Goal: Task Accomplishment & Management: Manage account settings

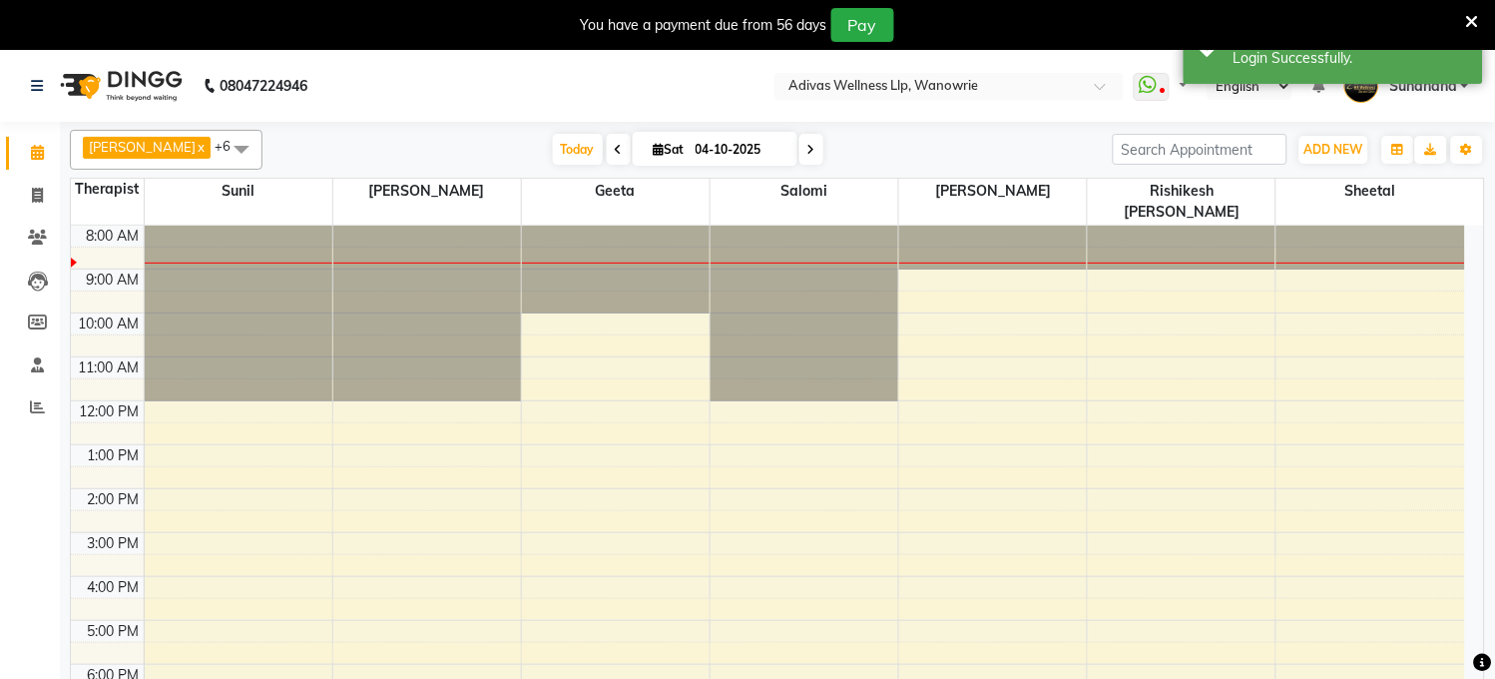
select select "en"
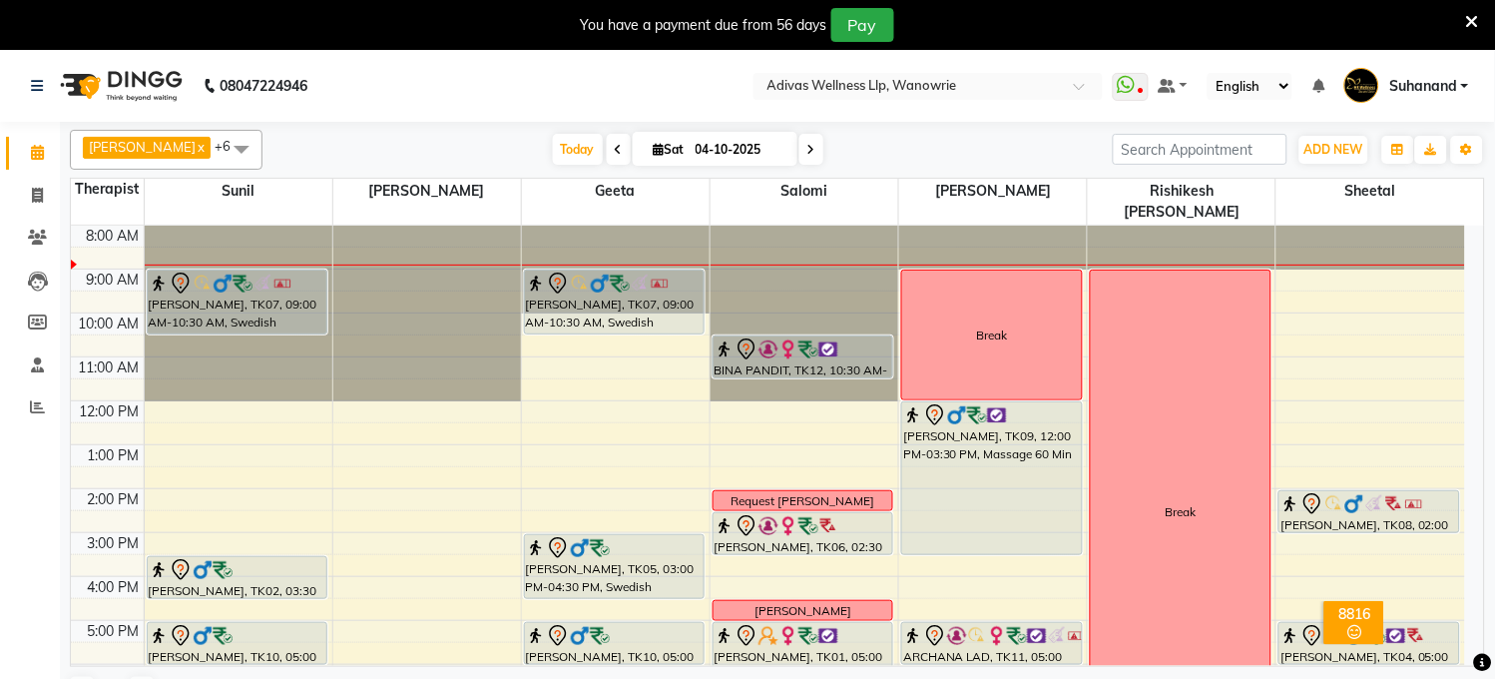
click at [799, 152] on span at bounding box center [811, 149] width 24 height 31
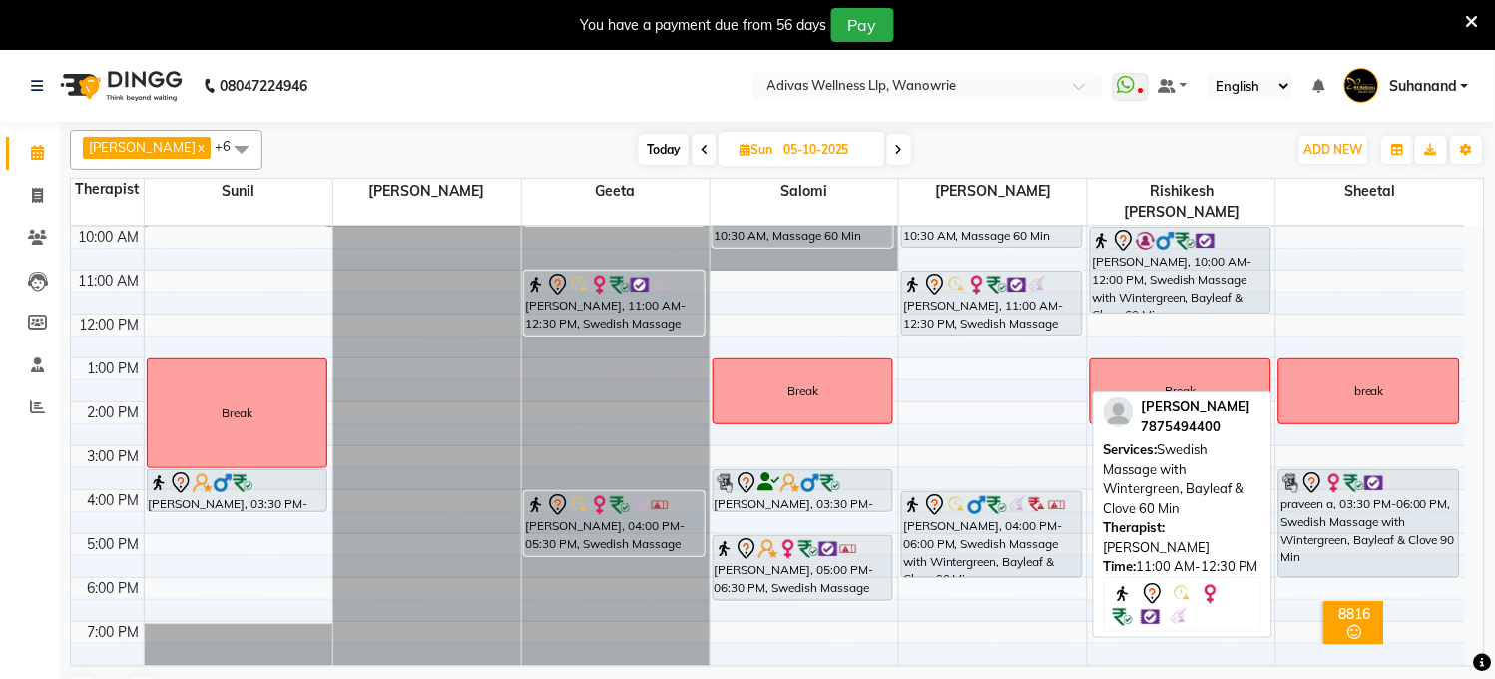
scroll to position [112, 0]
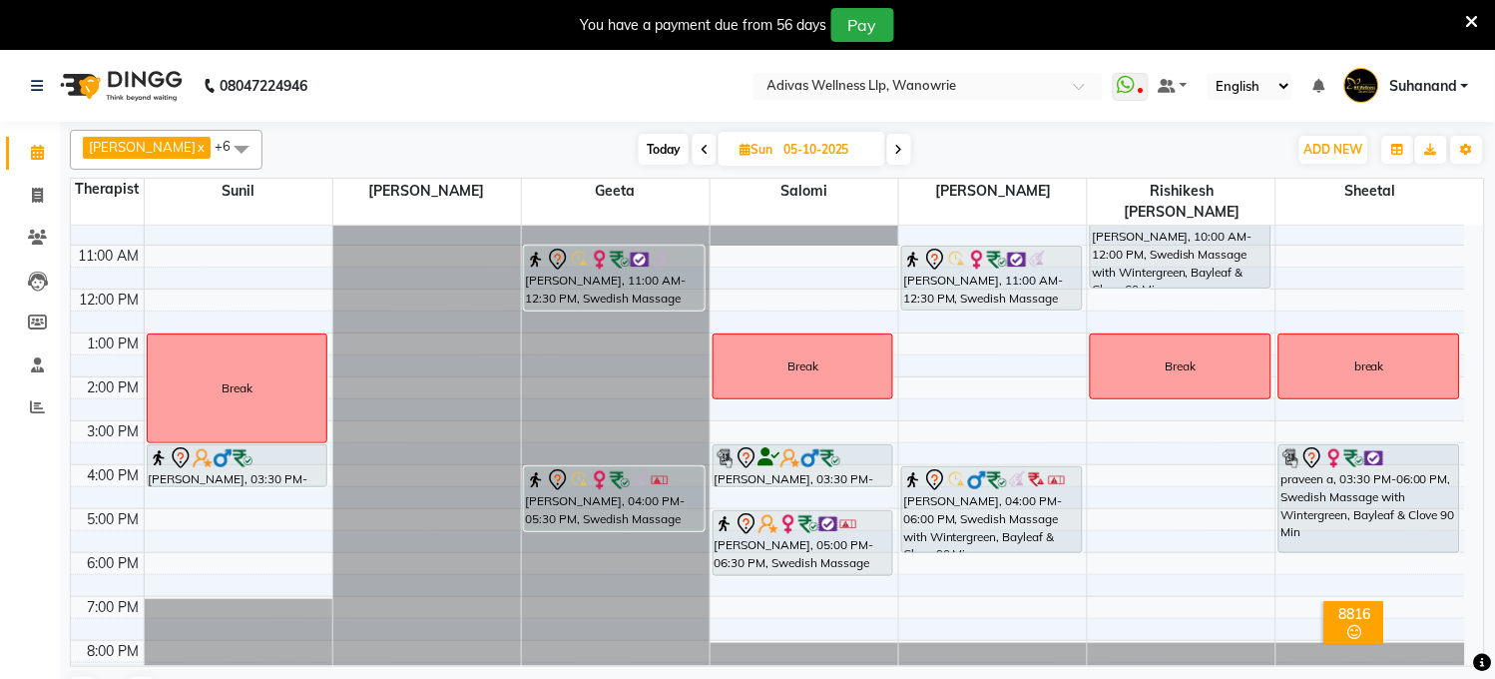
click at [895, 153] on icon at bounding box center [899, 150] width 8 height 12
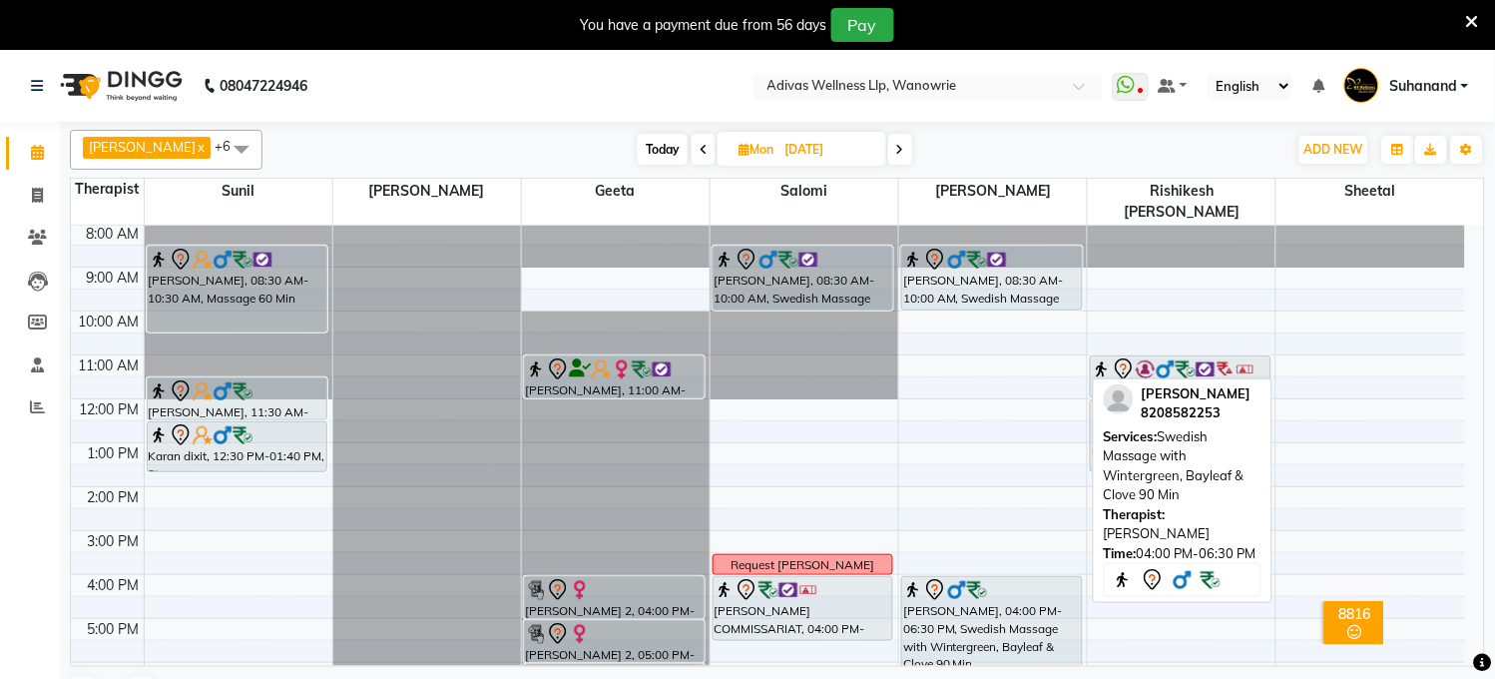
scroll to position [0, 0]
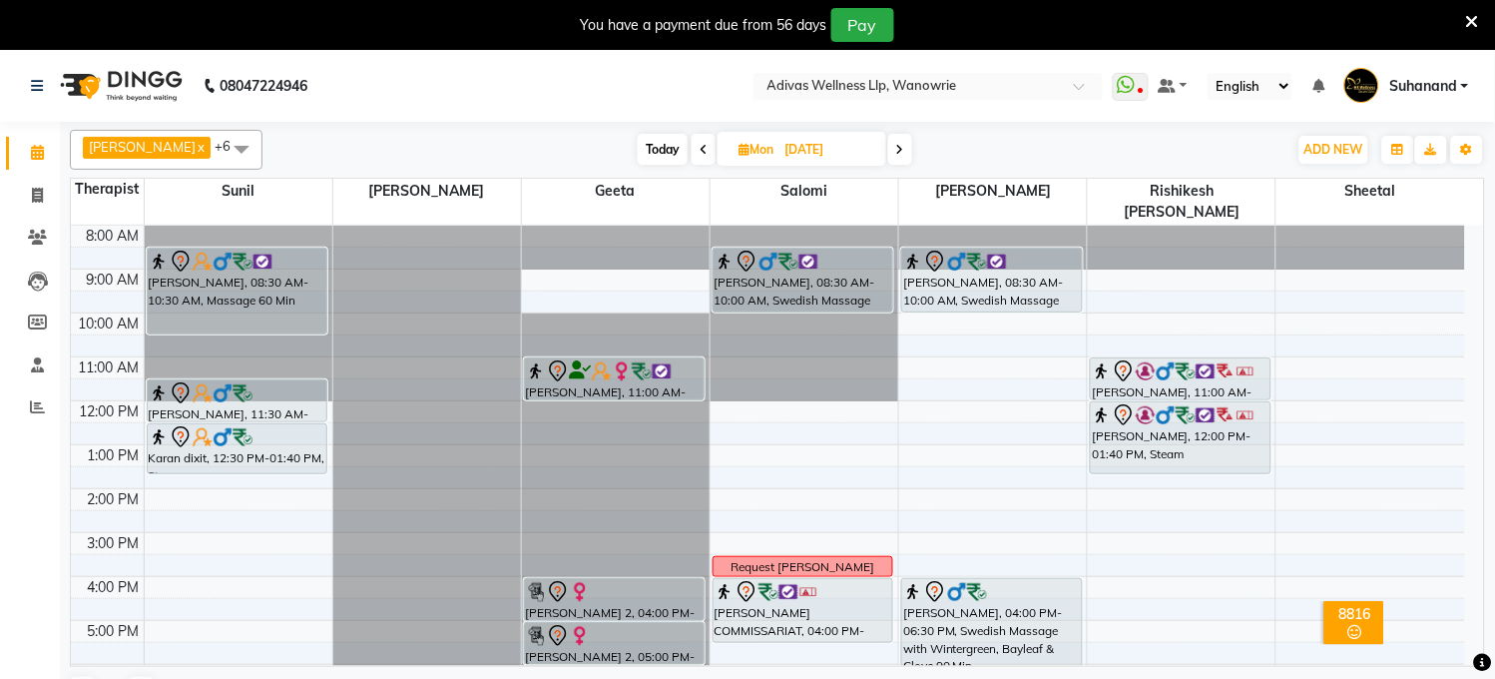
click at [888, 140] on span at bounding box center [900, 149] width 24 height 31
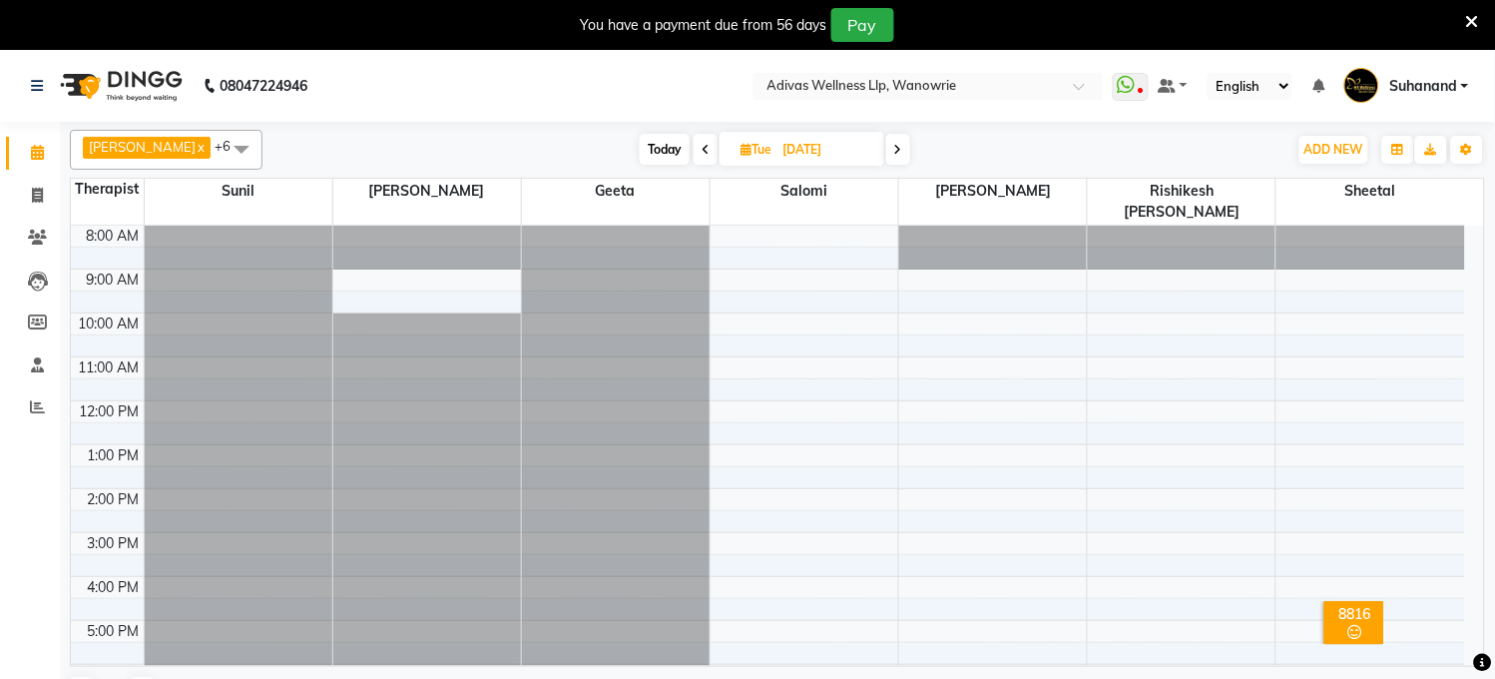
click at [894, 155] on icon at bounding box center [898, 150] width 8 height 12
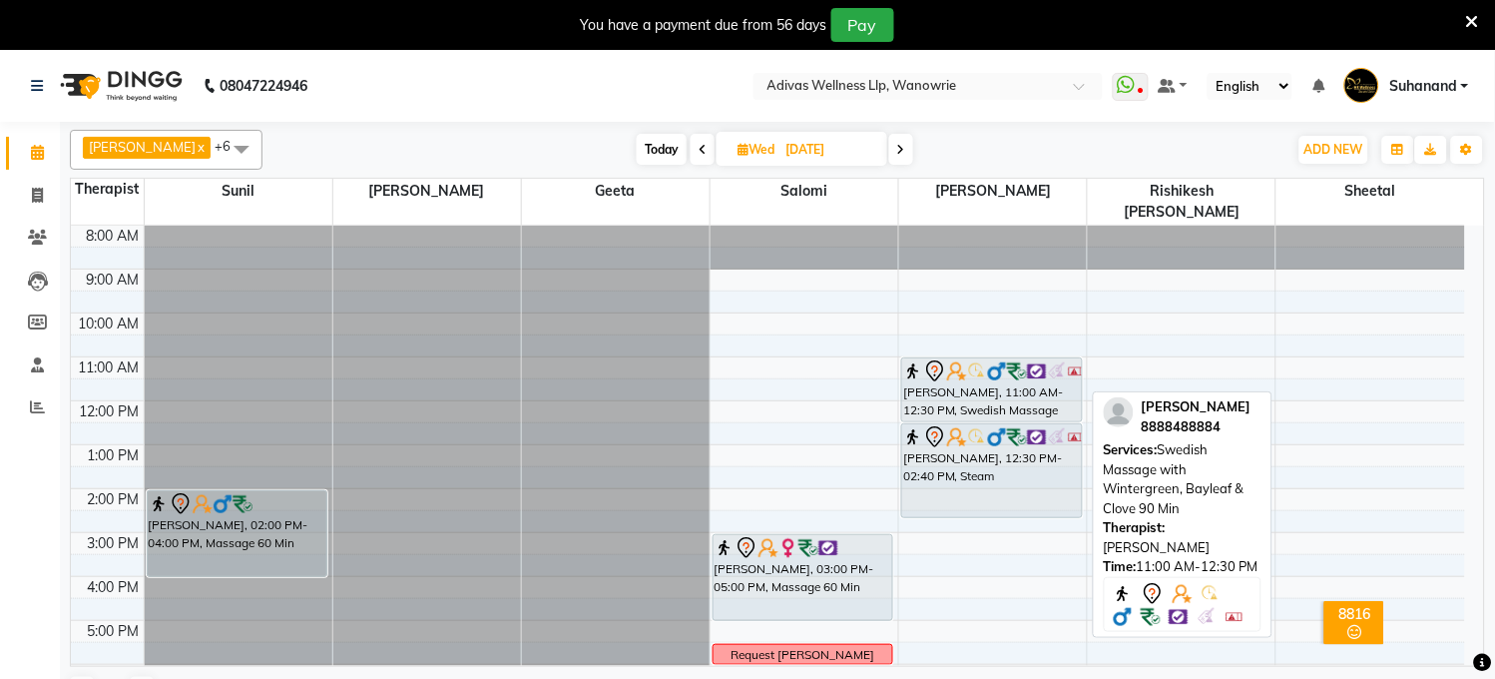
scroll to position [111, 0]
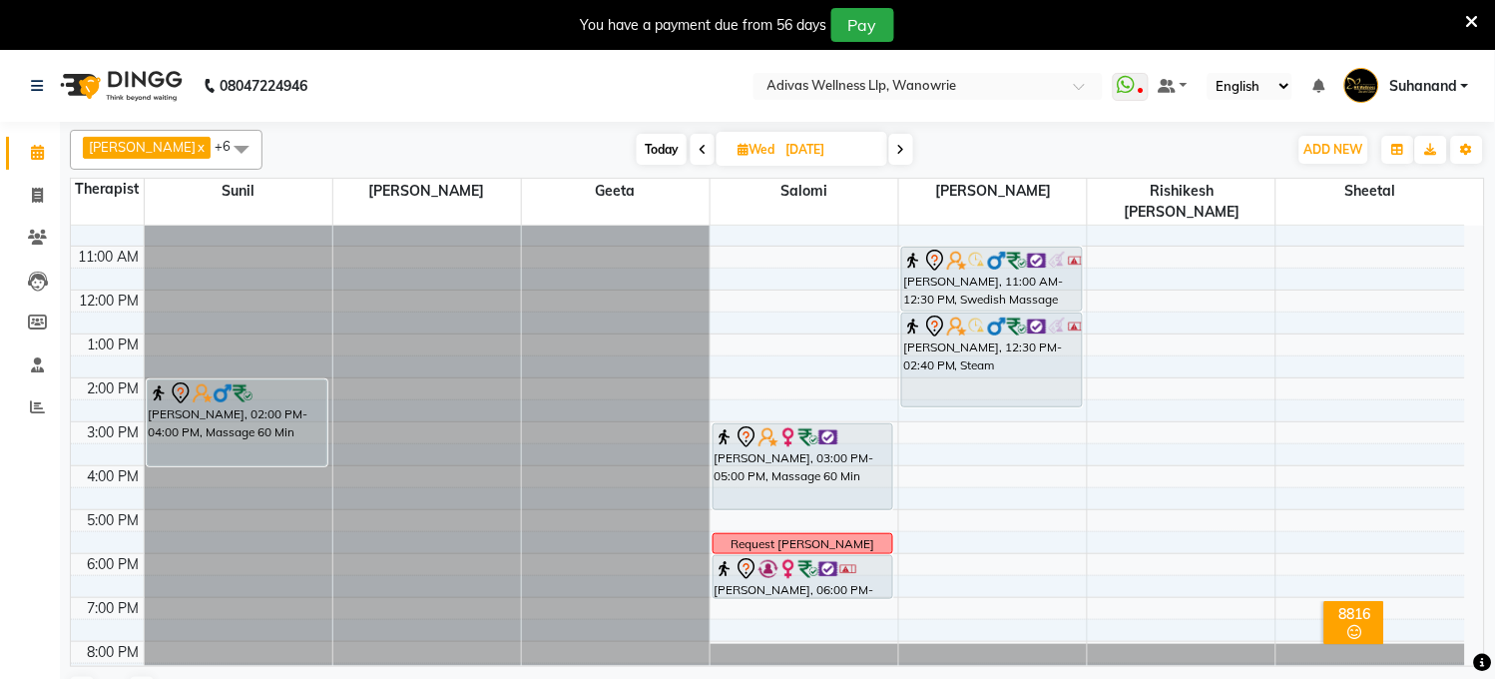
click at [897, 148] on icon at bounding box center [901, 150] width 8 height 12
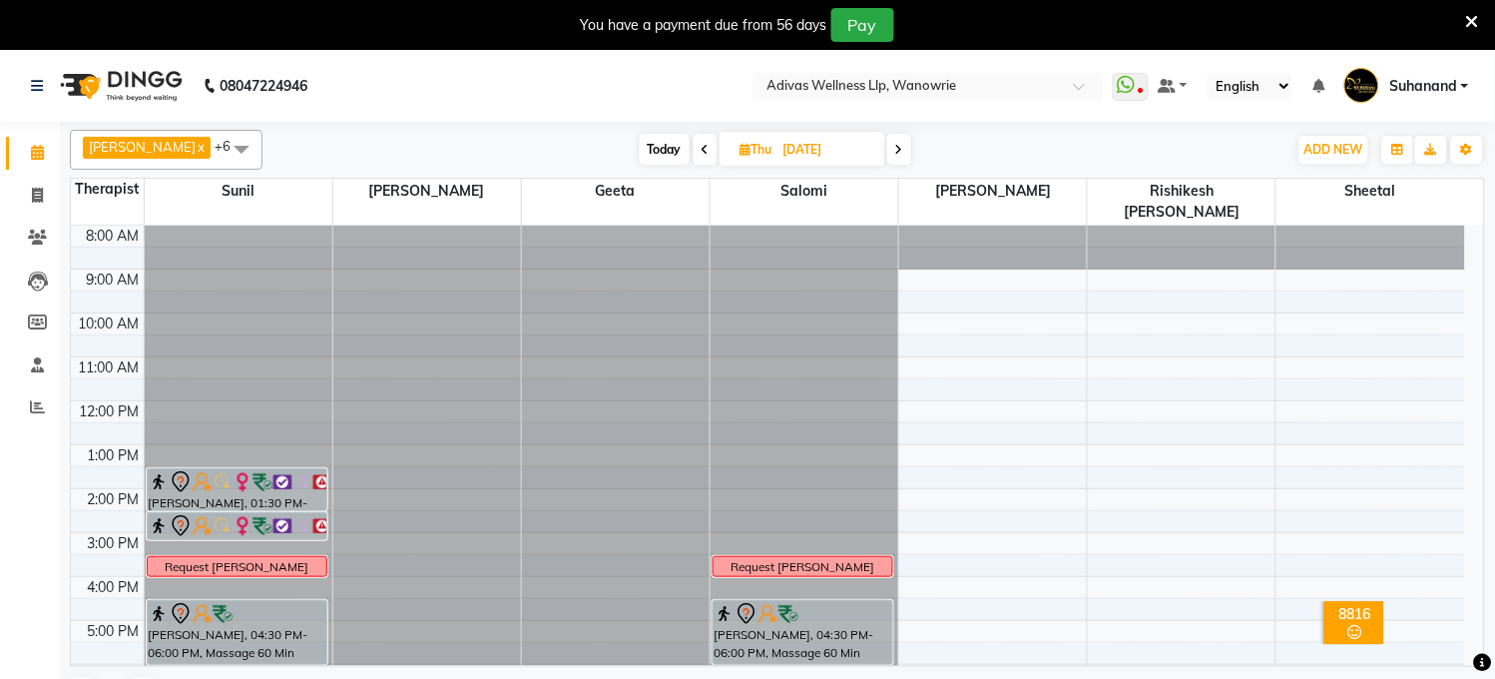
click at [680, 165] on div "[PERSON_NAME] x Rishikesh karande x Salomi x Sunil x [PERSON_NAME] x Geeta x +6…" at bounding box center [777, 150] width 1415 height 40
click at [646, 145] on span "Today" at bounding box center [665, 149] width 50 height 31
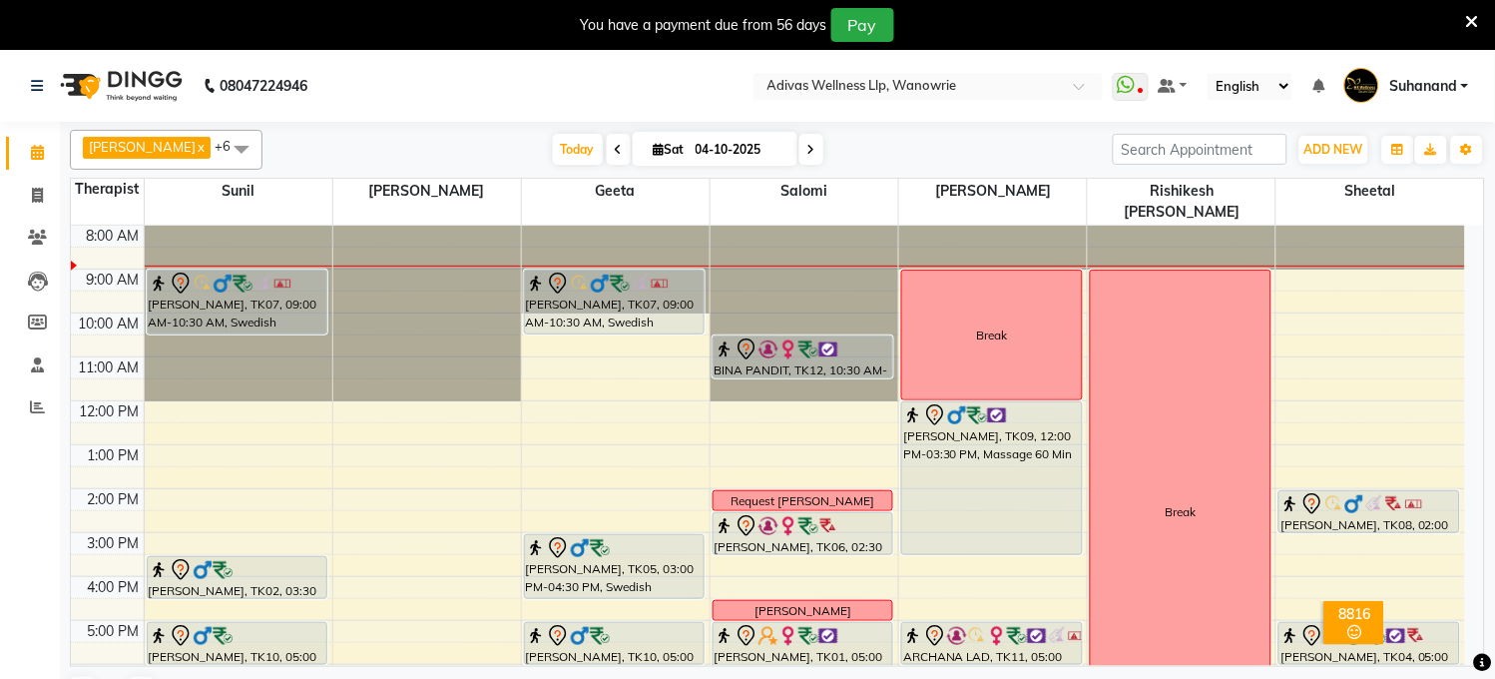
click at [807, 147] on icon at bounding box center [811, 150] width 8 height 12
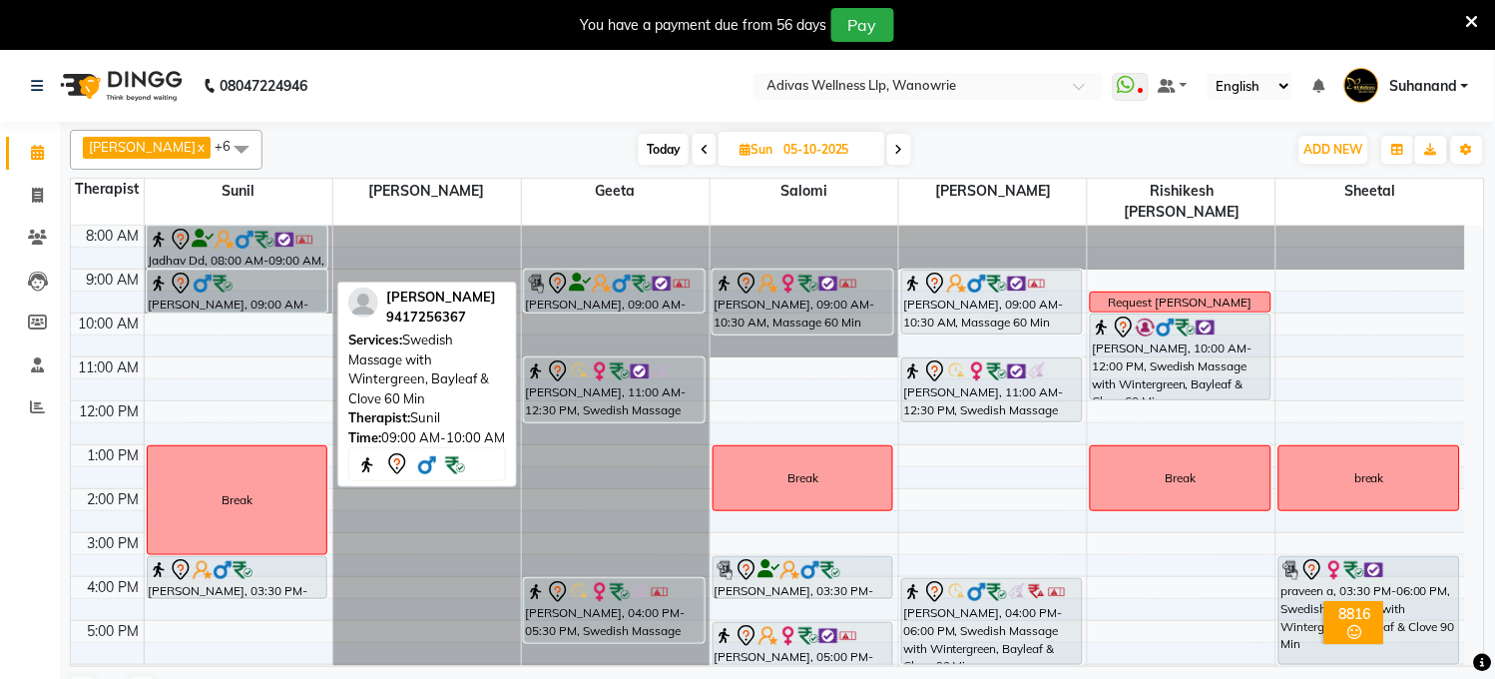
click at [205, 331] on div "Jadhav Dd, 08:00 AM-09:00 AM, Swedish Massage with Wintergreen, Bayleaf & Clove…" at bounding box center [239, 511] width 188 height 570
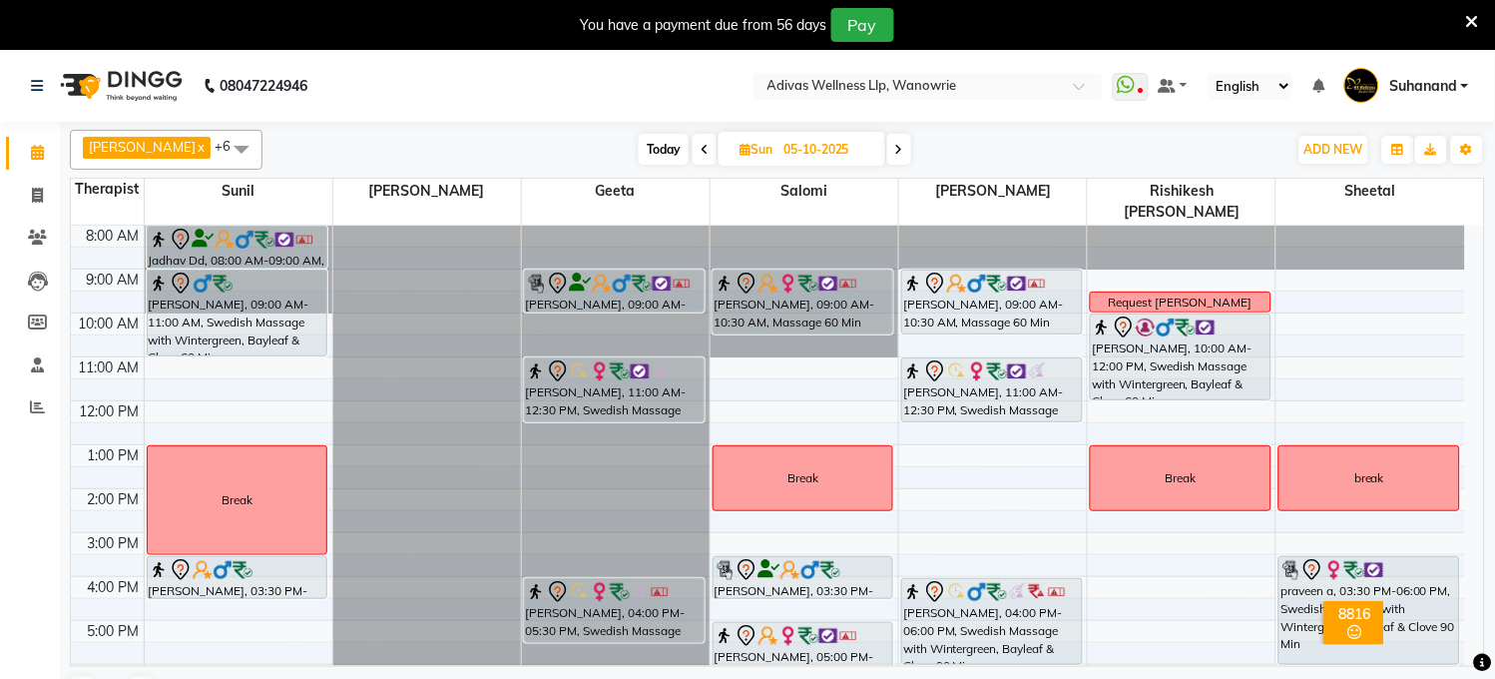
click at [701, 155] on icon at bounding box center [705, 150] width 8 height 12
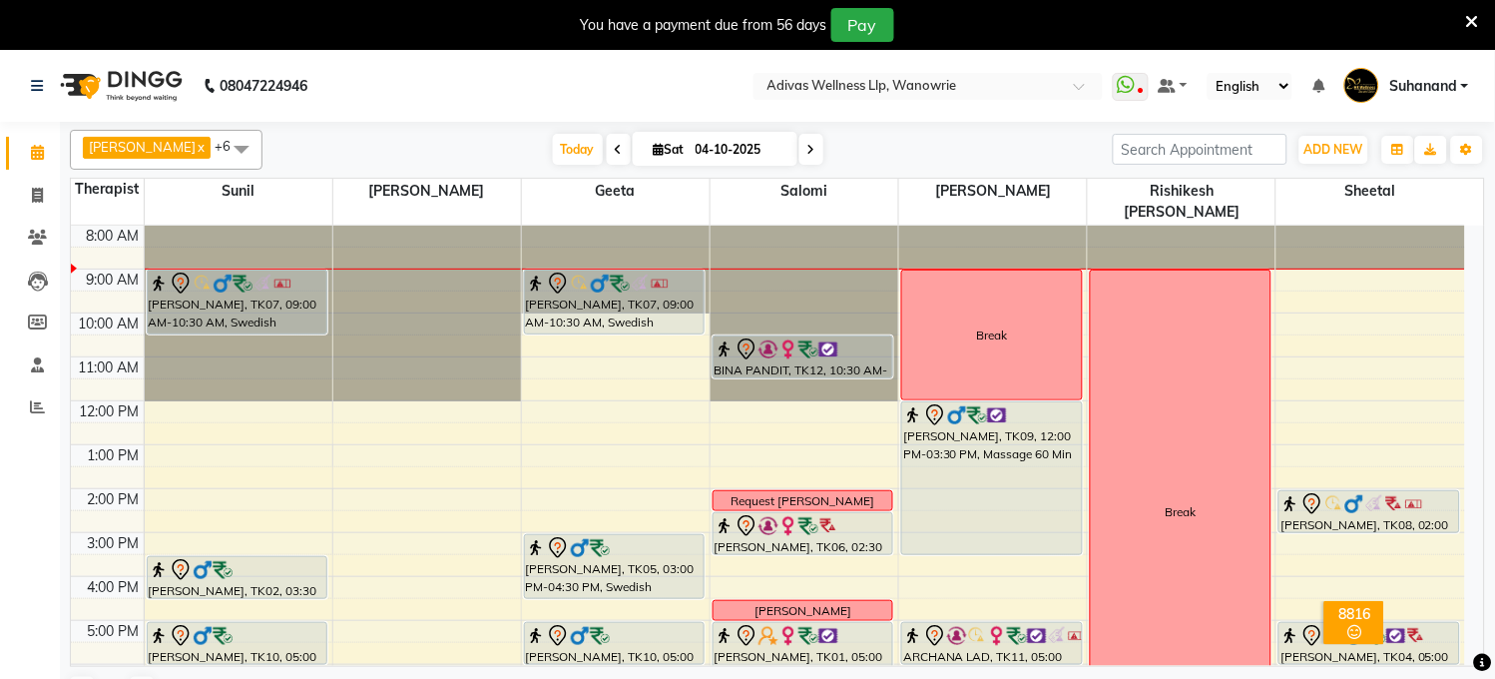
click at [799, 151] on span at bounding box center [811, 149] width 24 height 31
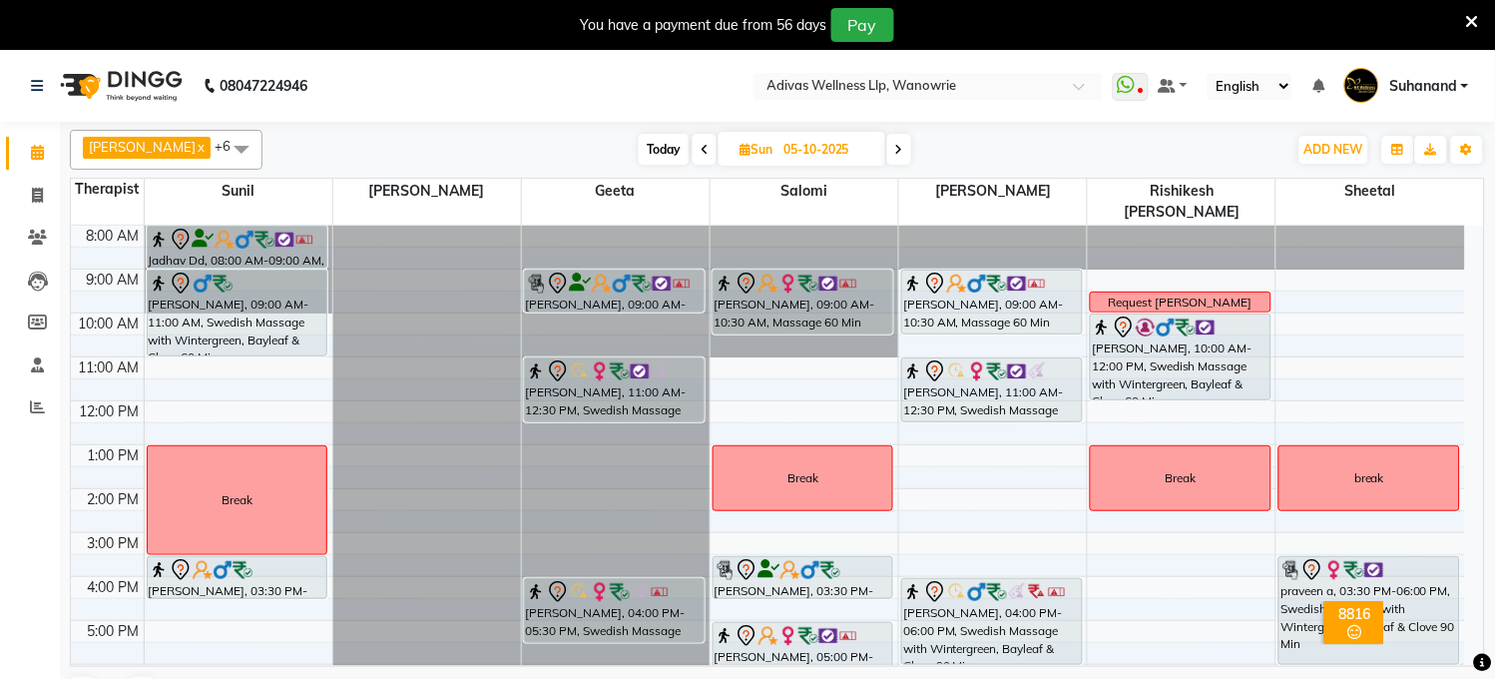
click at [639, 142] on span "Today" at bounding box center [664, 149] width 50 height 31
type input "04-10-2025"
